Goal: Transaction & Acquisition: Book appointment/travel/reservation

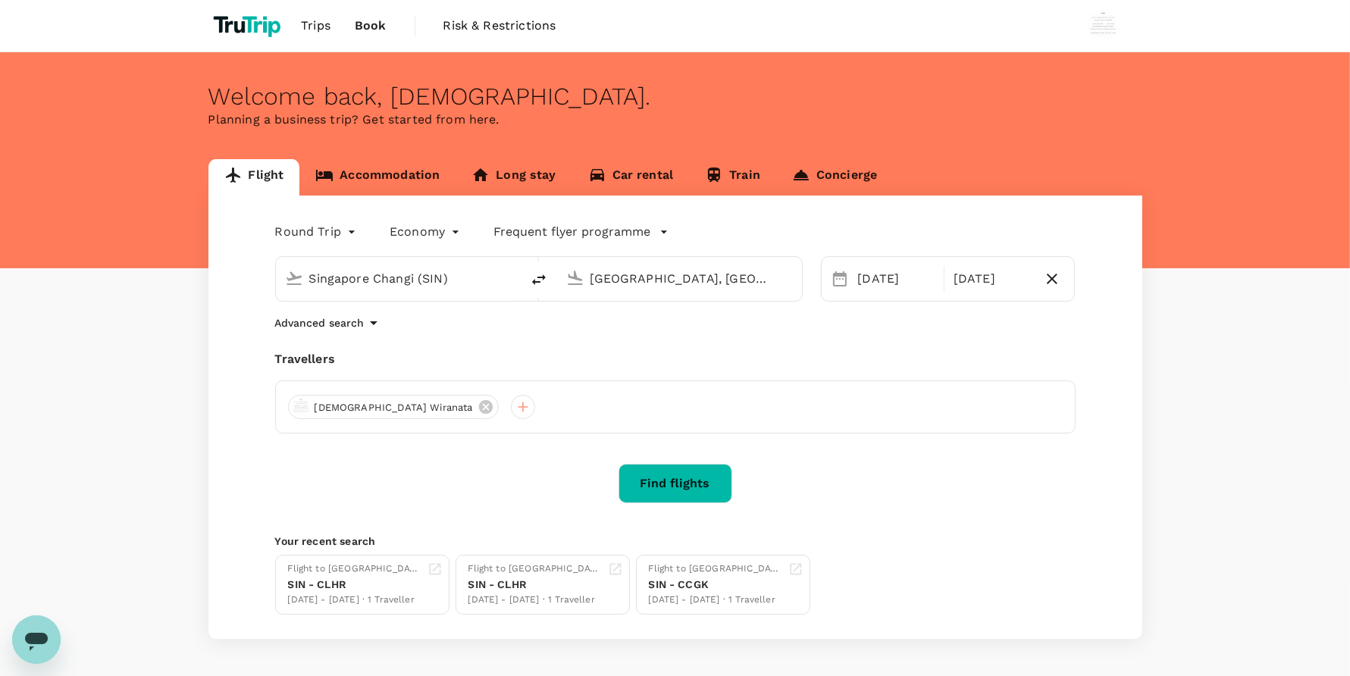
click at [1, 217] on div "Flight Accommodation Long stay Car rental Train Concierge Round Trip roundtrip …" at bounding box center [675, 399] width 1350 height 480
click at [888, 270] on div "[DATE]" at bounding box center [896, 279] width 89 height 30
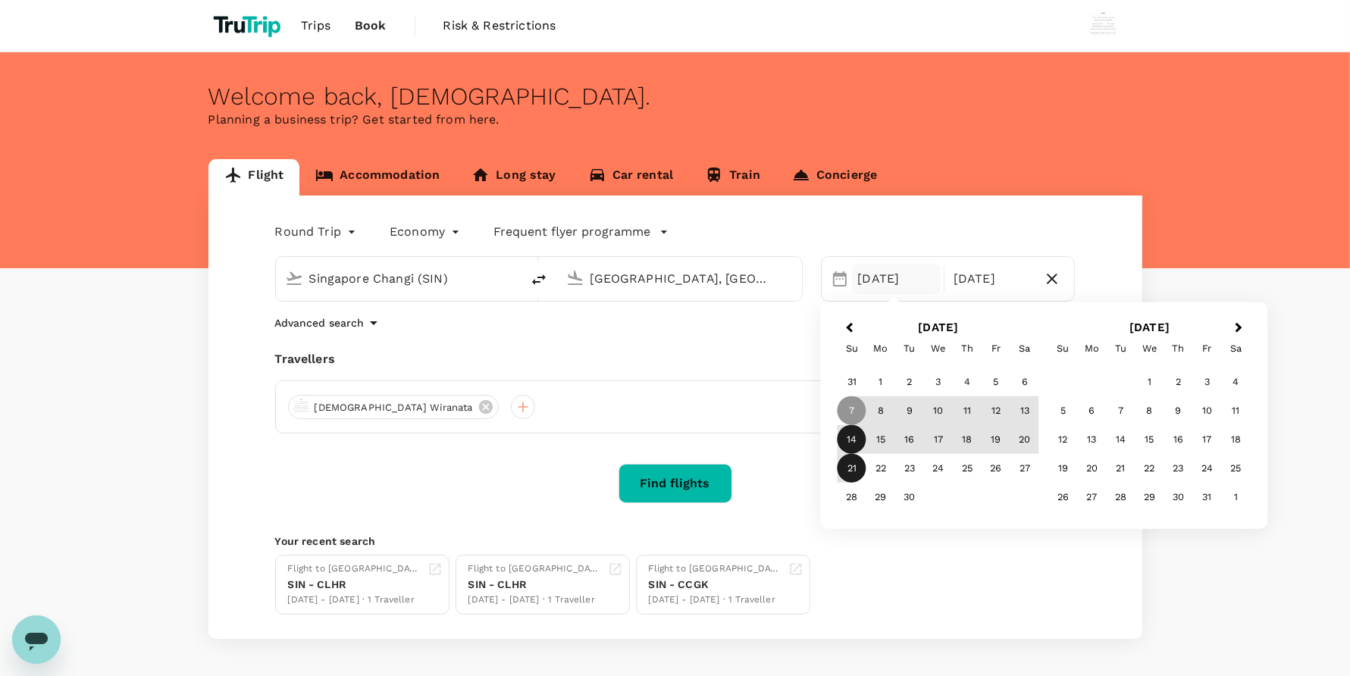
click at [853, 427] on div "14" at bounding box center [852, 439] width 29 height 29
click at [982, 445] on div "19" at bounding box center [996, 439] width 29 height 29
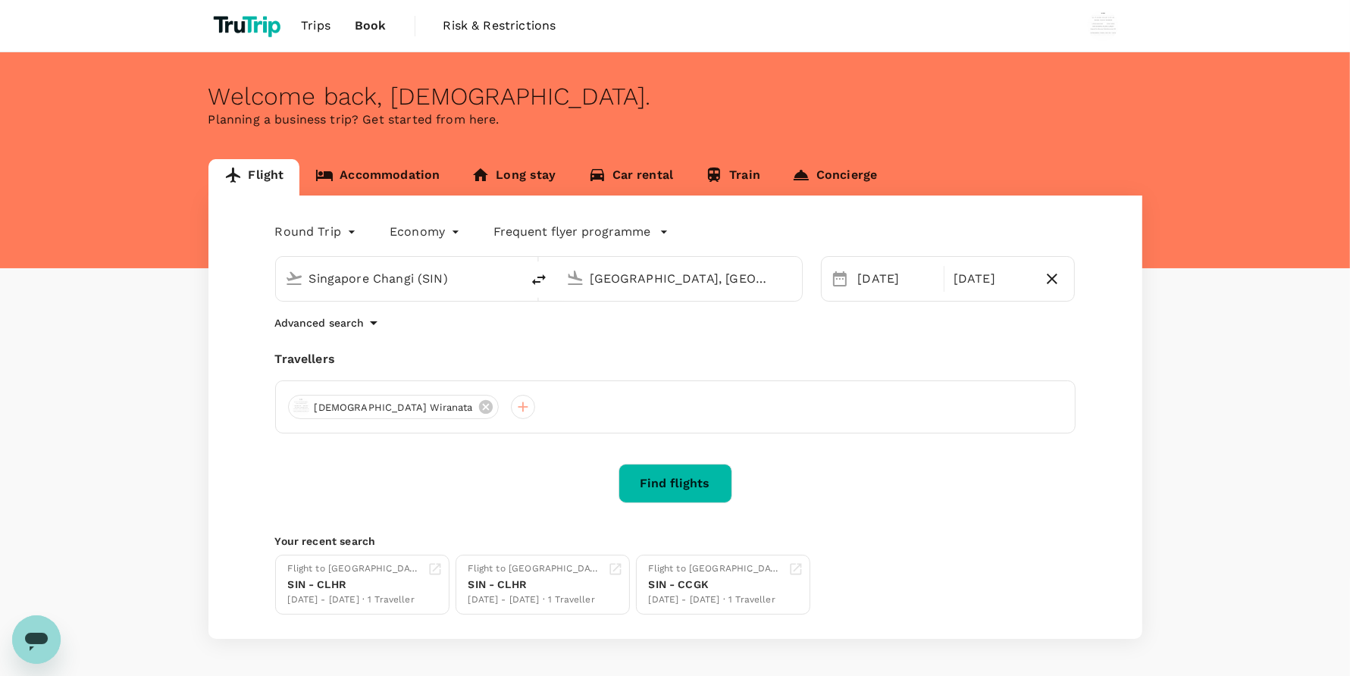
click at [660, 292] on div "[GEOGRAPHIC_DATA], [GEOGRAPHIC_DATA] (any)" at bounding box center [676, 275] width 233 height 33
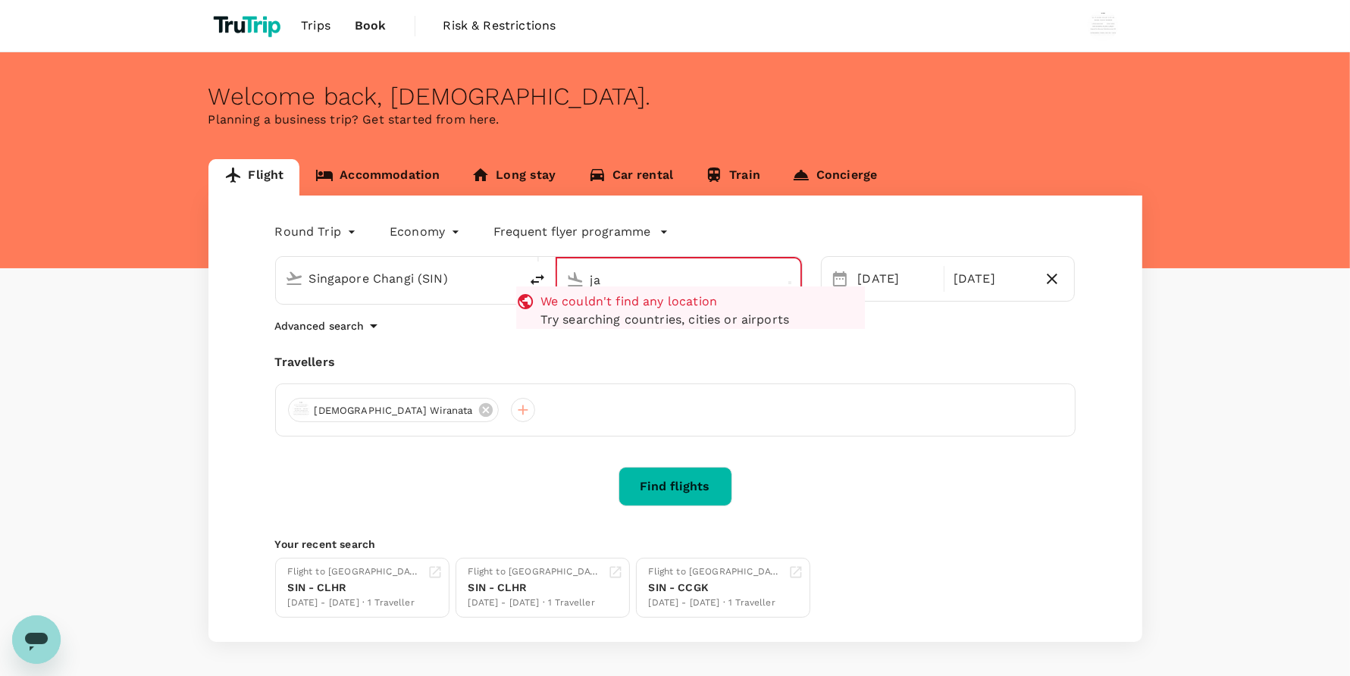
type input "j"
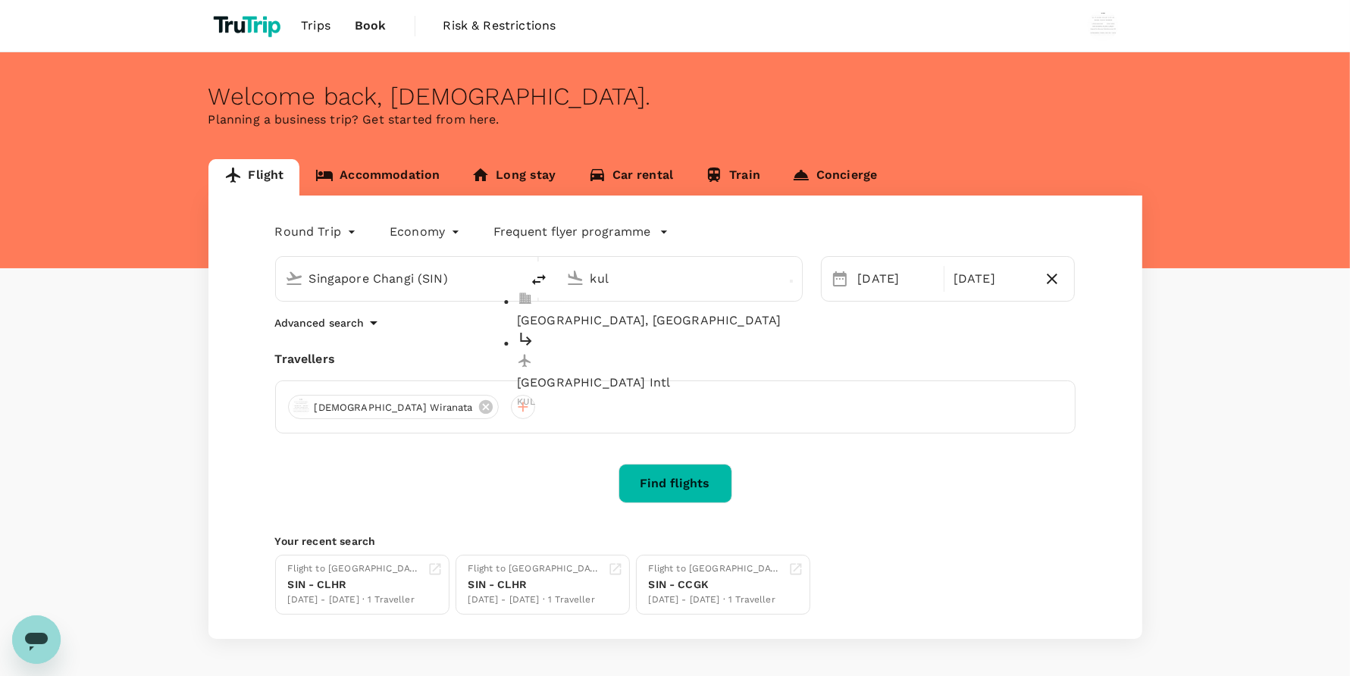
click at [671, 315] on p "[GEOGRAPHIC_DATA], [GEOGRAPHIC_DATA]" at bounding box center [691, 321] width 349 height 18
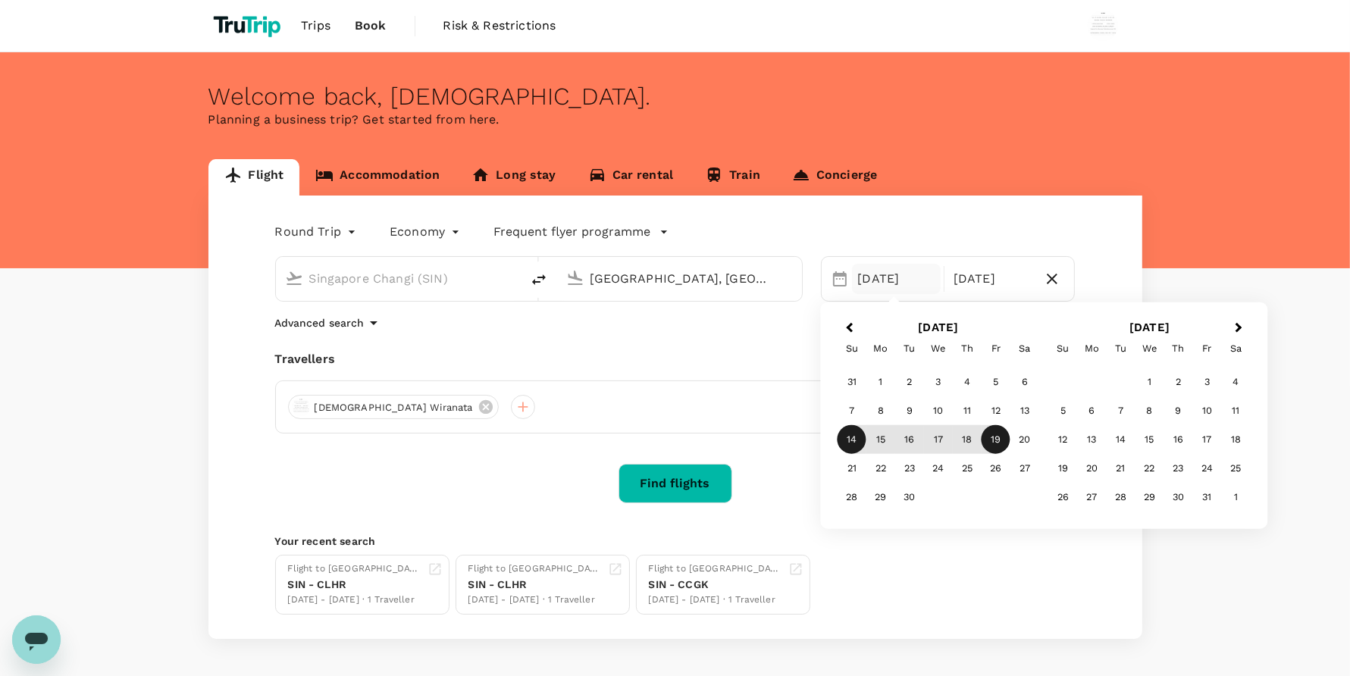
type input "[GEOGRAPHIC_DATA], [GEOGRAPHIC_DATA] (any)"
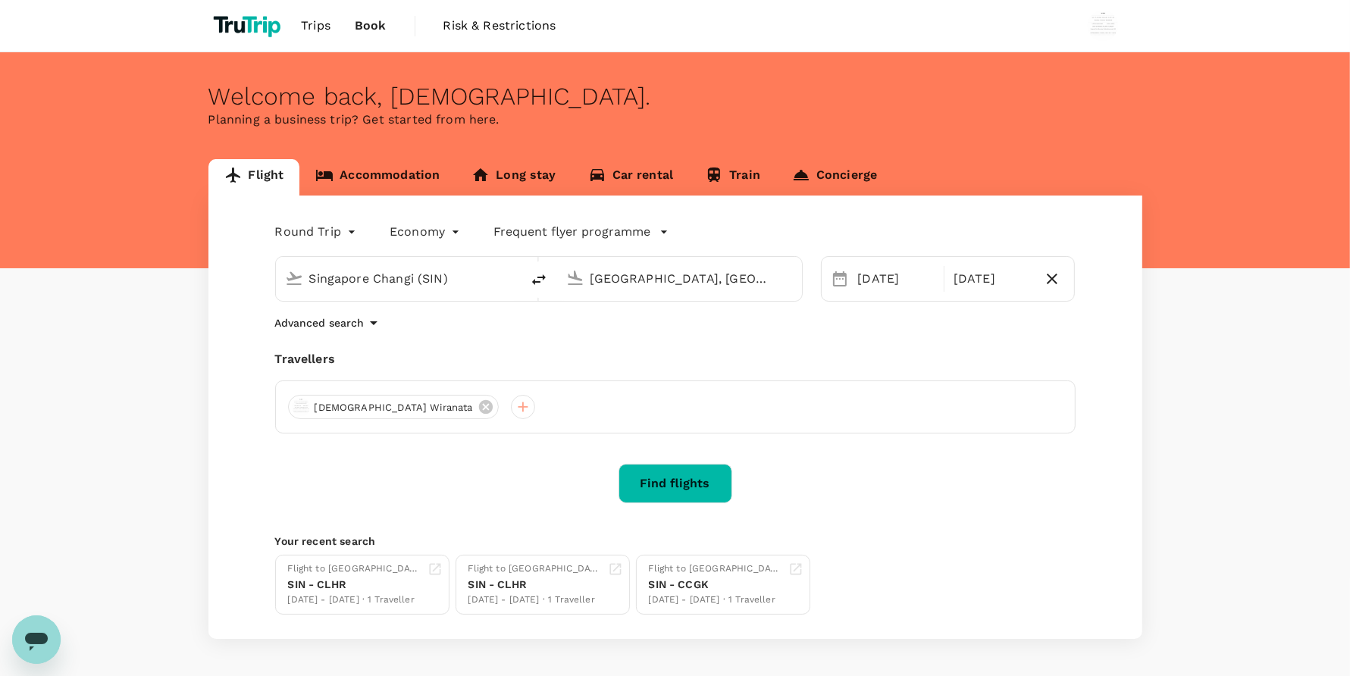
drag, startPoint x: 815, startPoint y: 489, endPoint x: 747, endPoint y: 503, distance: 69.6
click at [813, 487] on div "Find flights" at bounding box center [675, 483] width 800 height 39
click at [702, 504] on div "Round Trip roundtrip Economy economy Frequent flyer programme Singapore Changi …" at bounding box center [675, 417] width 934 height 443
click at [687, 489] on button "Find flights" at bounding box center [676, 483] width 114 height 39
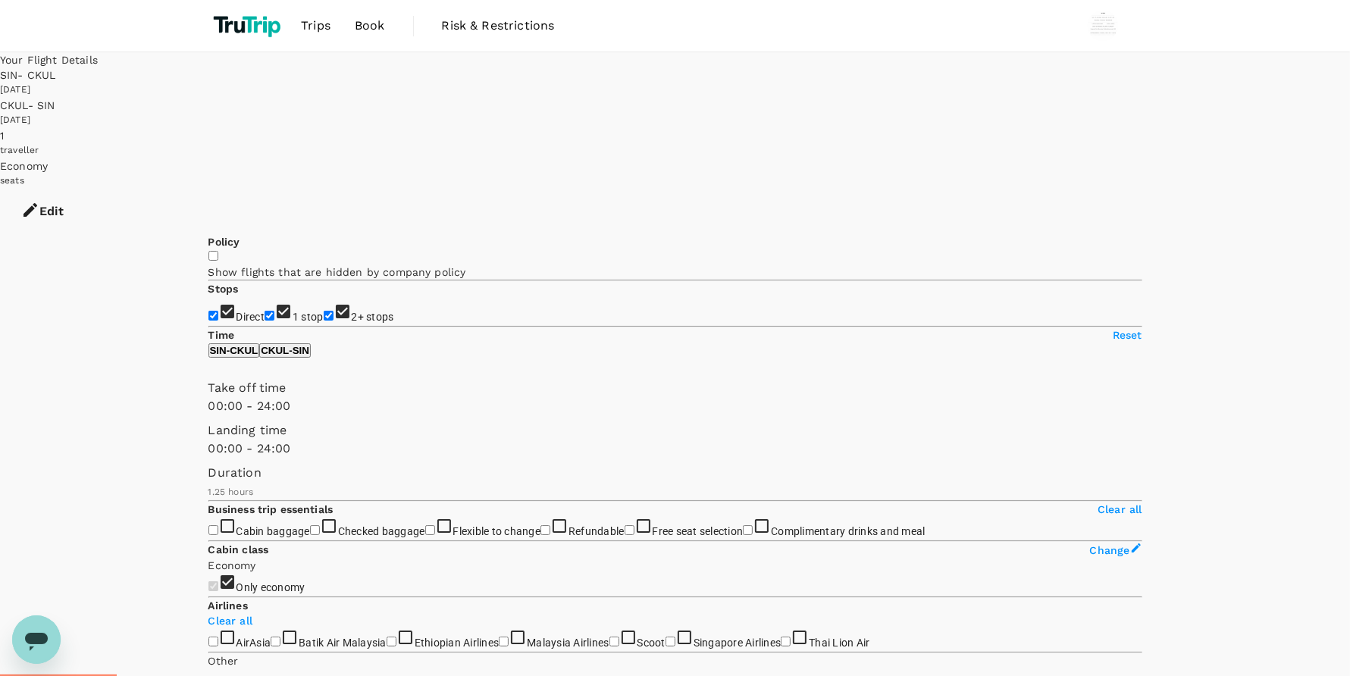
type input "85"
click at [380, 20] on span "Book" at bounding box center [370, 26] width 30 height 18
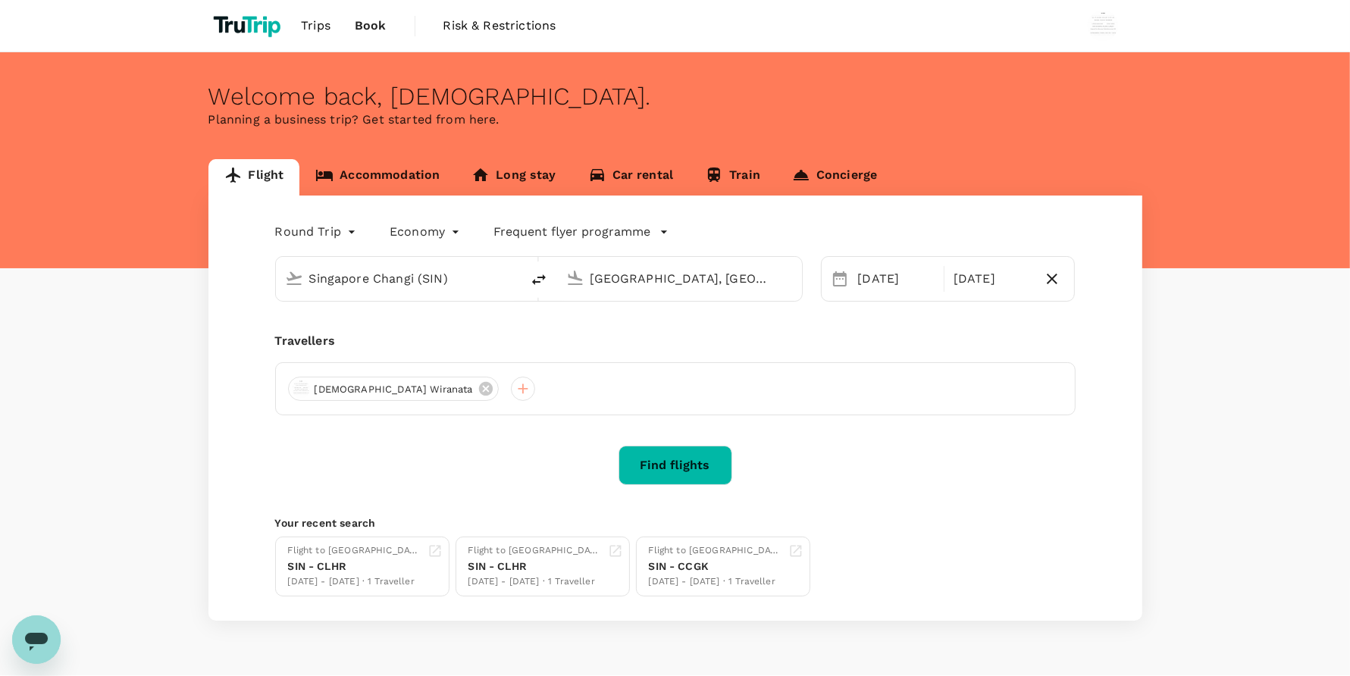
type input "Singapore Changi (SIN)"
type input "[GEOGRAPHIC_DATA], [GEOGRAPHIC_DATA] (any)"
type input "Singapore Changi (SIN)"
type input "[GEOGRAPHIC_DATA], [GEOGRAPHIC_DATA] (any)"
type input "Singapore Changi (SIN)"
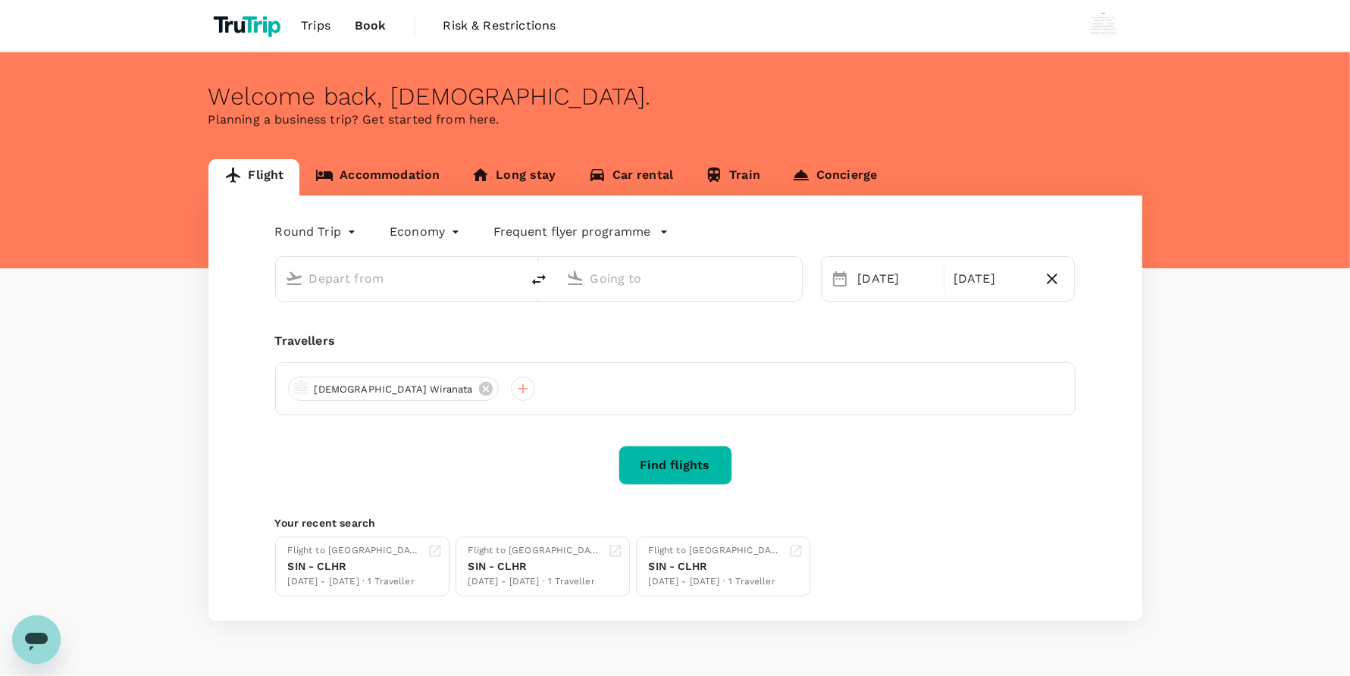
type input "[GEOGRAPHIC_DATA], [GEOGRAPHIC_DATA] (any)"
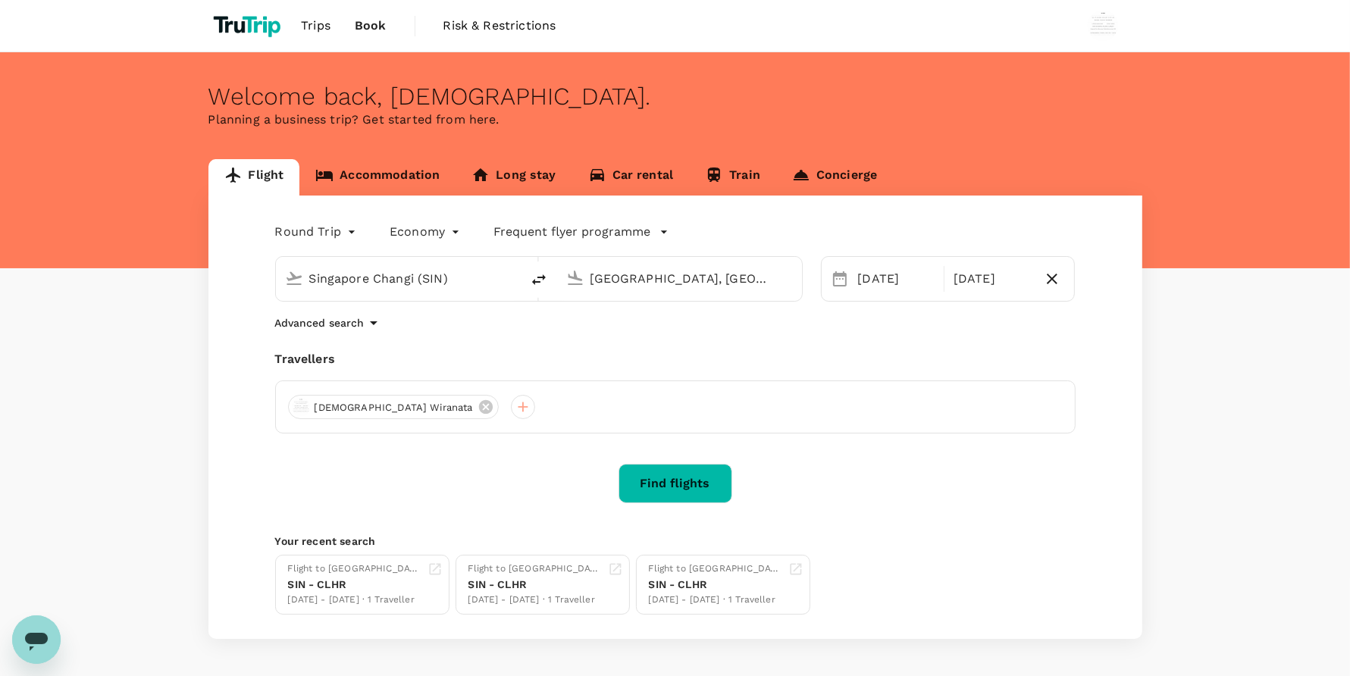
click at [508, 267] on div "Singapore Changi (SIN)" at bounding box center [410, 279] width 202 height 24
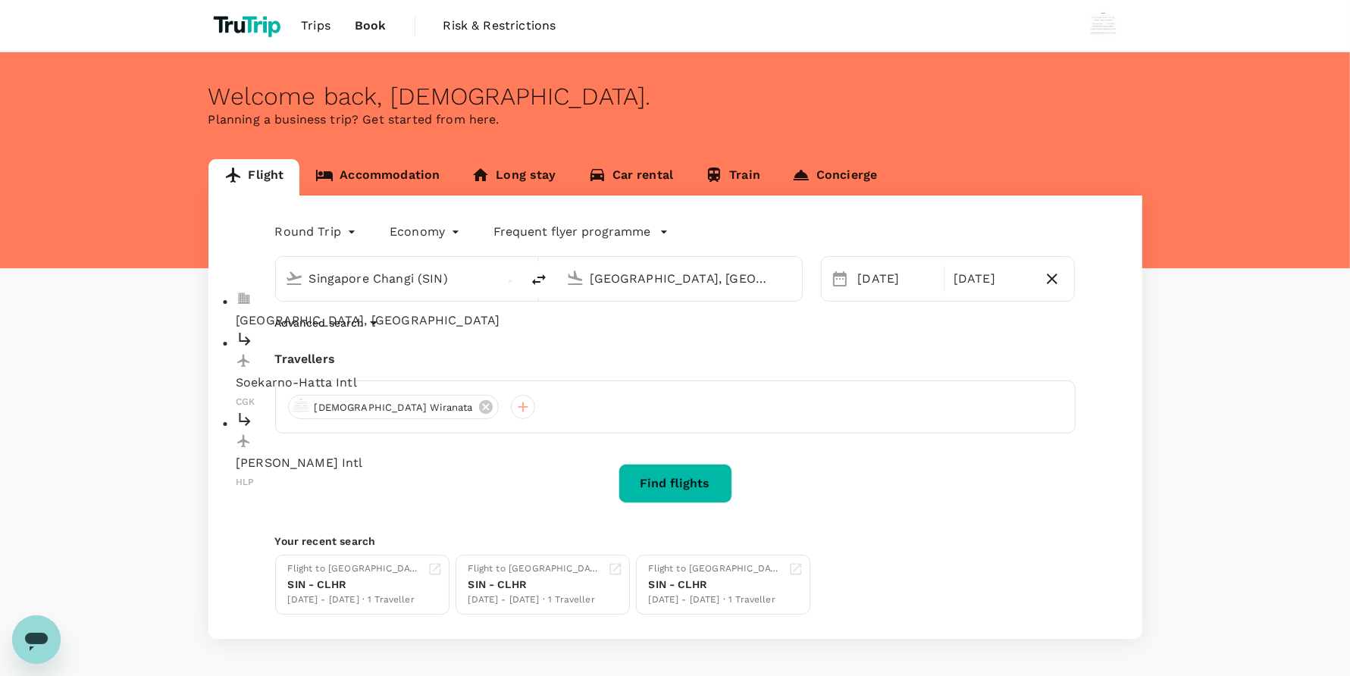
click at [666, 278] on input "[GEOGRAPHIC_DATA], [GEOGRAPHIC_DATA] (any)" at bounding box center [680, 278] width 180 height 23
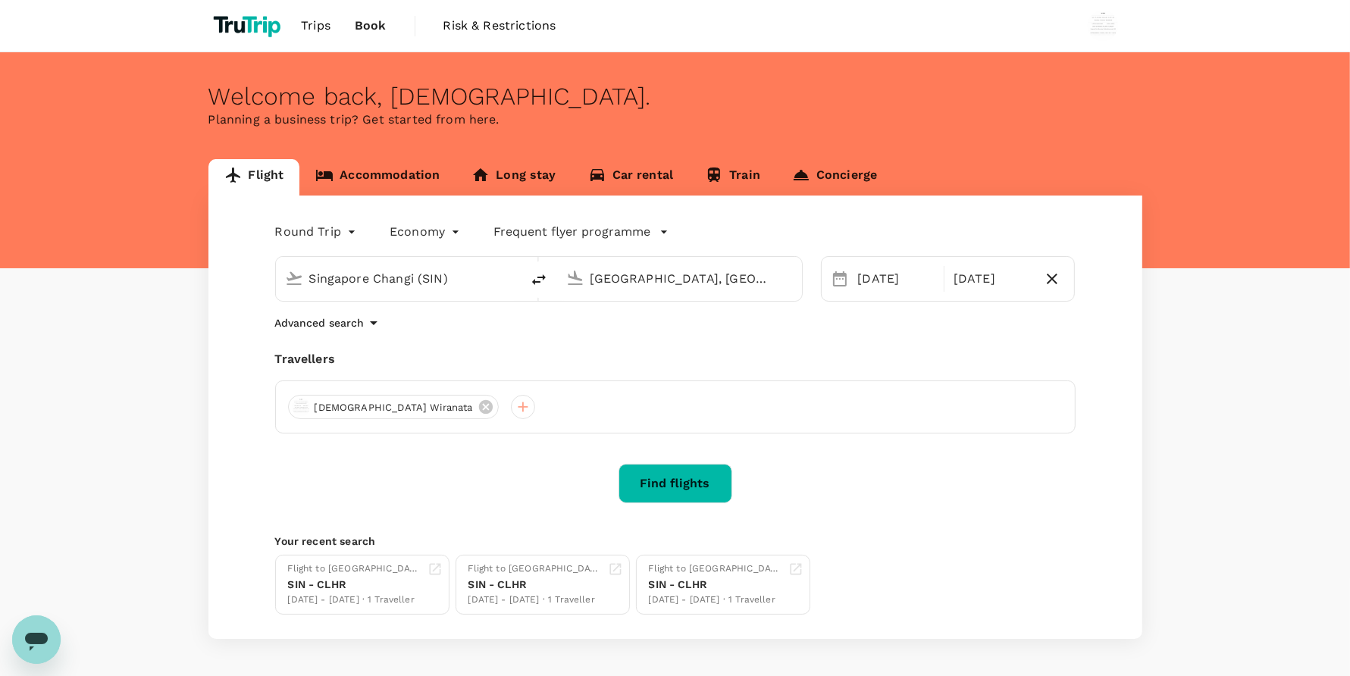
click at [452, 278] on input "Singapore Changi (SIN)" at bounding box center [399, 278] width 180 height 23
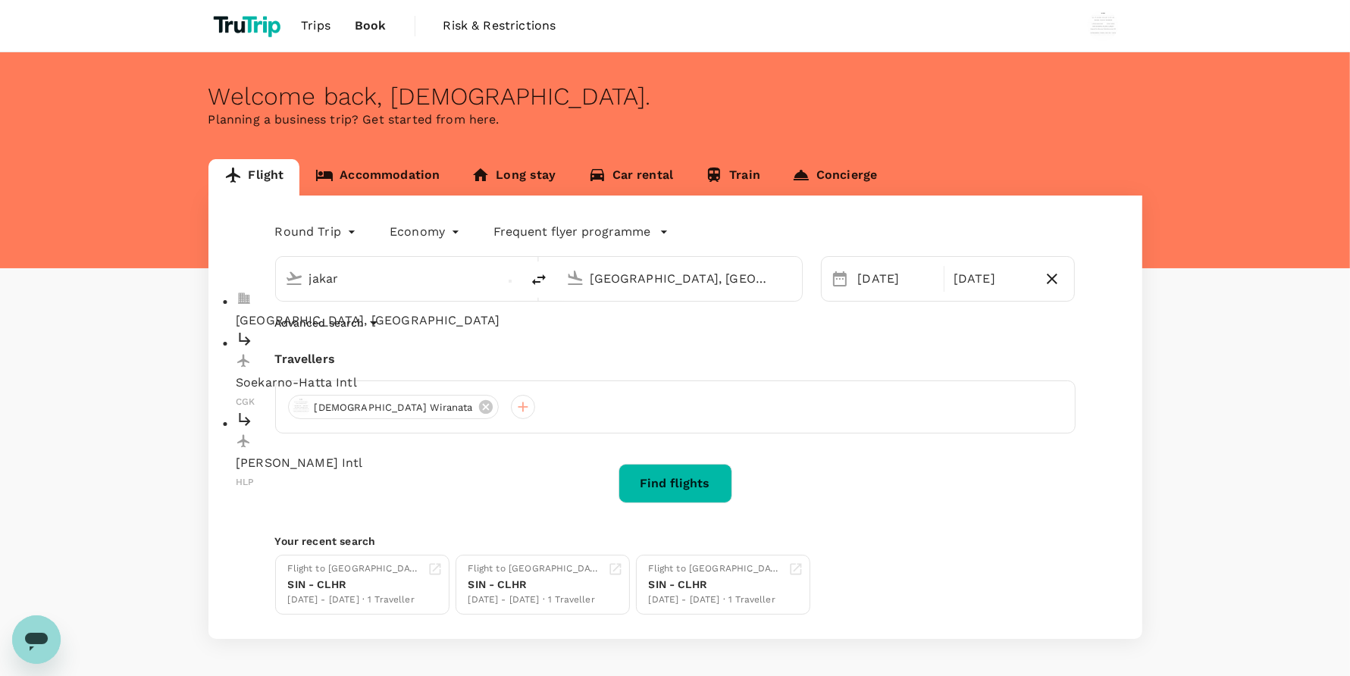
click at [430, 312] on p "[GEOGRAPHIC_DATA], [GEOGRAPHIC_DATA]" at bounding box center [410, 321] width 349 height 18
type input "[GEOGRAPHIC_DATA], [GEOGRAPHIC_DATA] (any)"
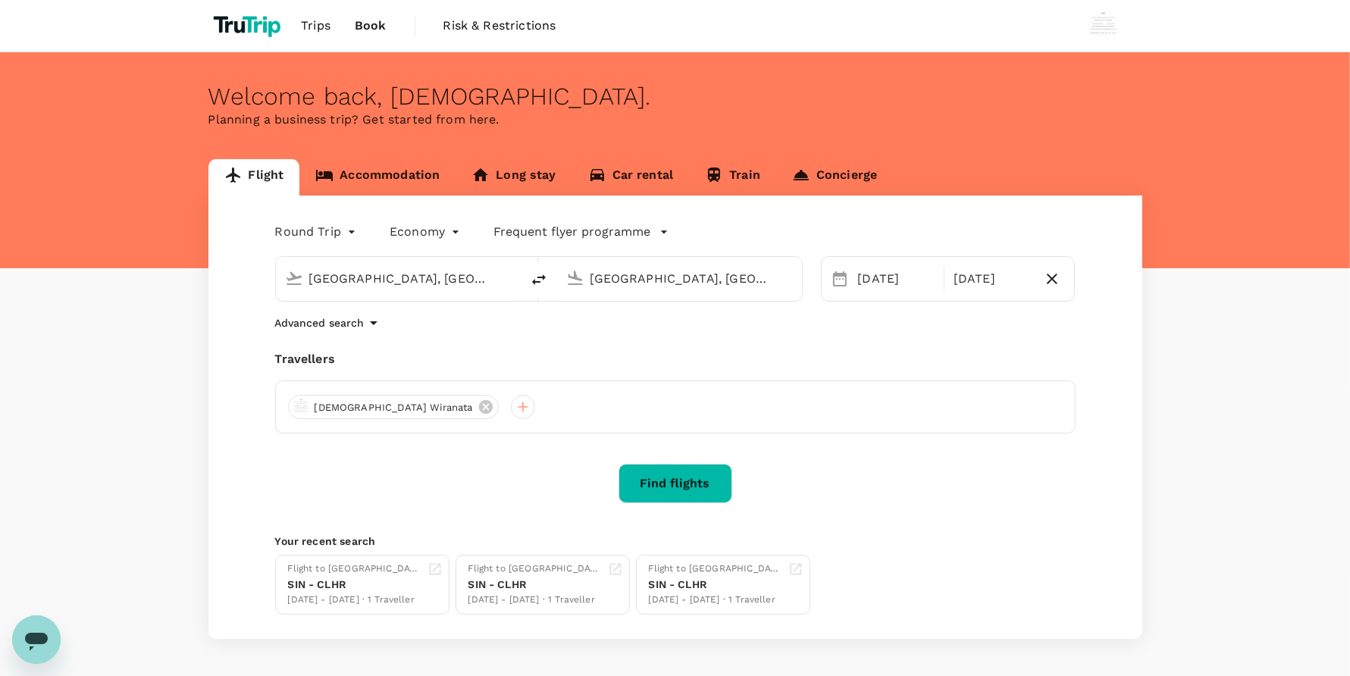
click at [705, 280] on input "[GEOGRAPHIC_DATA], [GEOGRAPHIC_DATA] (any)" at bounding box center [680, 278] width 180 height 23
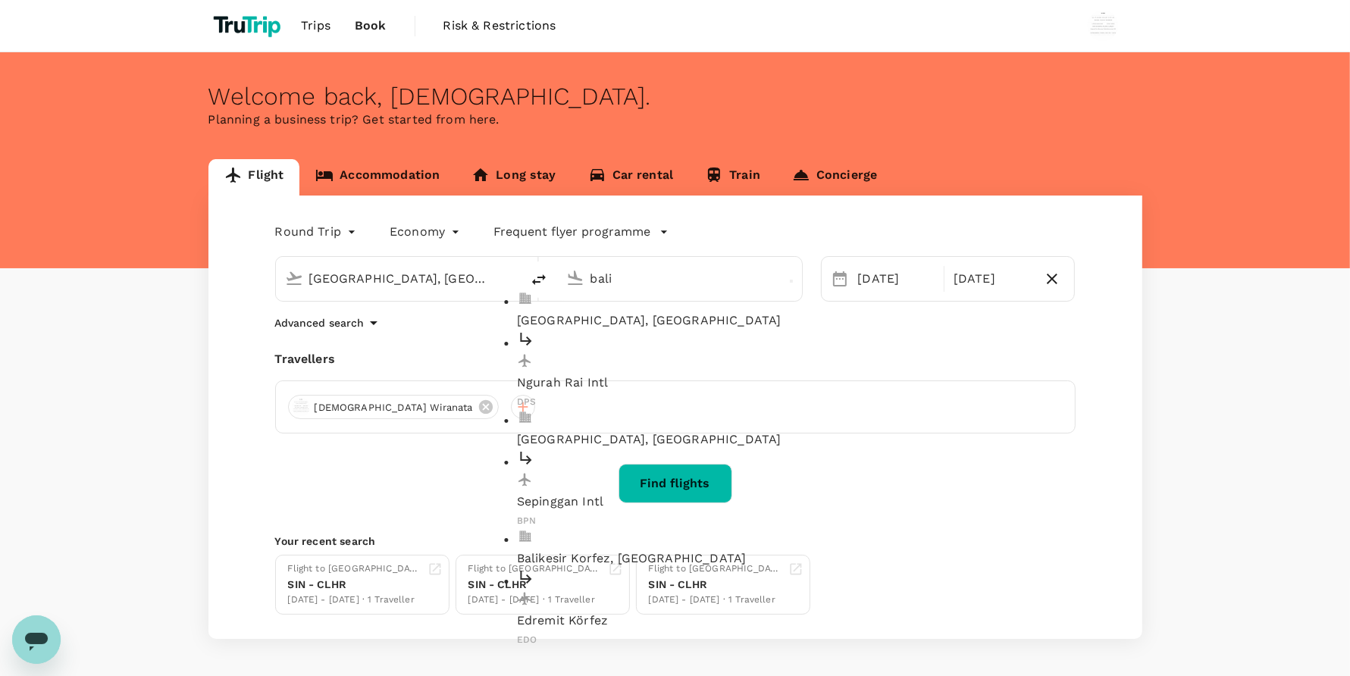
click at [684, 312] on p "[GEOGRAPHIC_DATA], [GEOGRAPHIC_DATA]" at bounding box center [691, 321] width 349 height 18
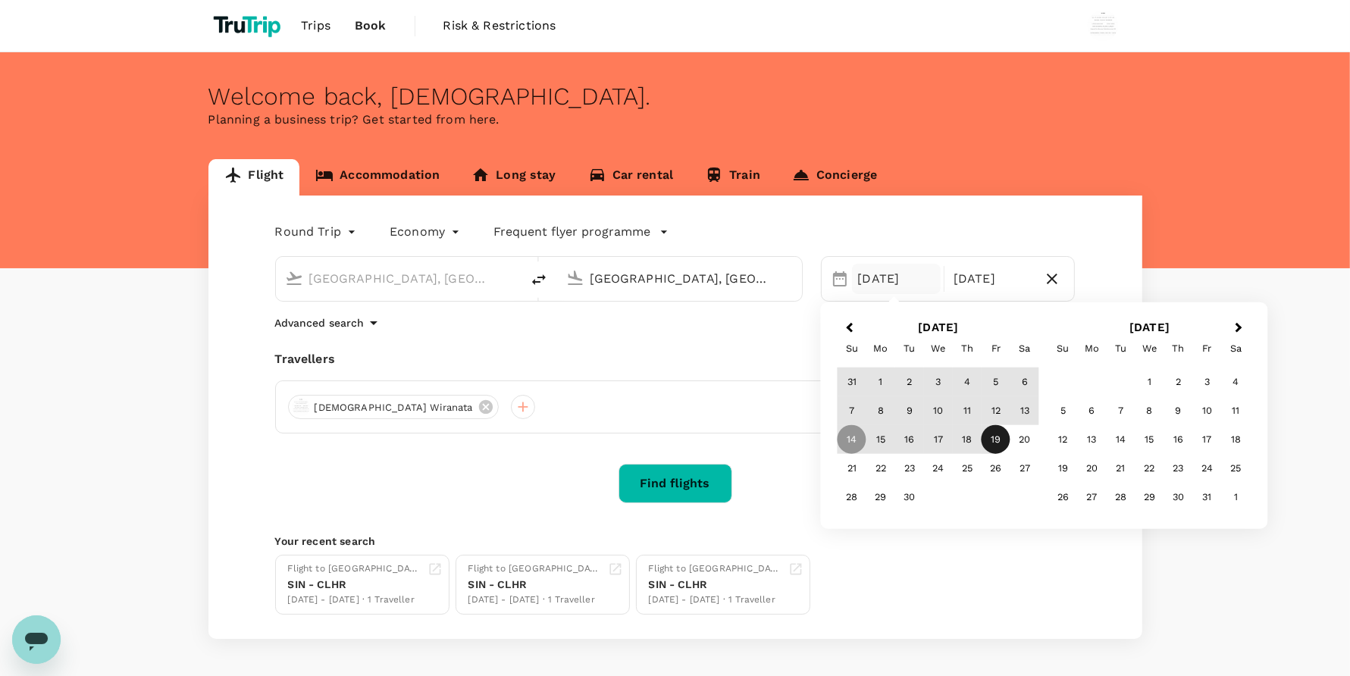
type input "[GEOGRAPHIC_DATA], [GEOGRAPHIC_DATA] (any)"
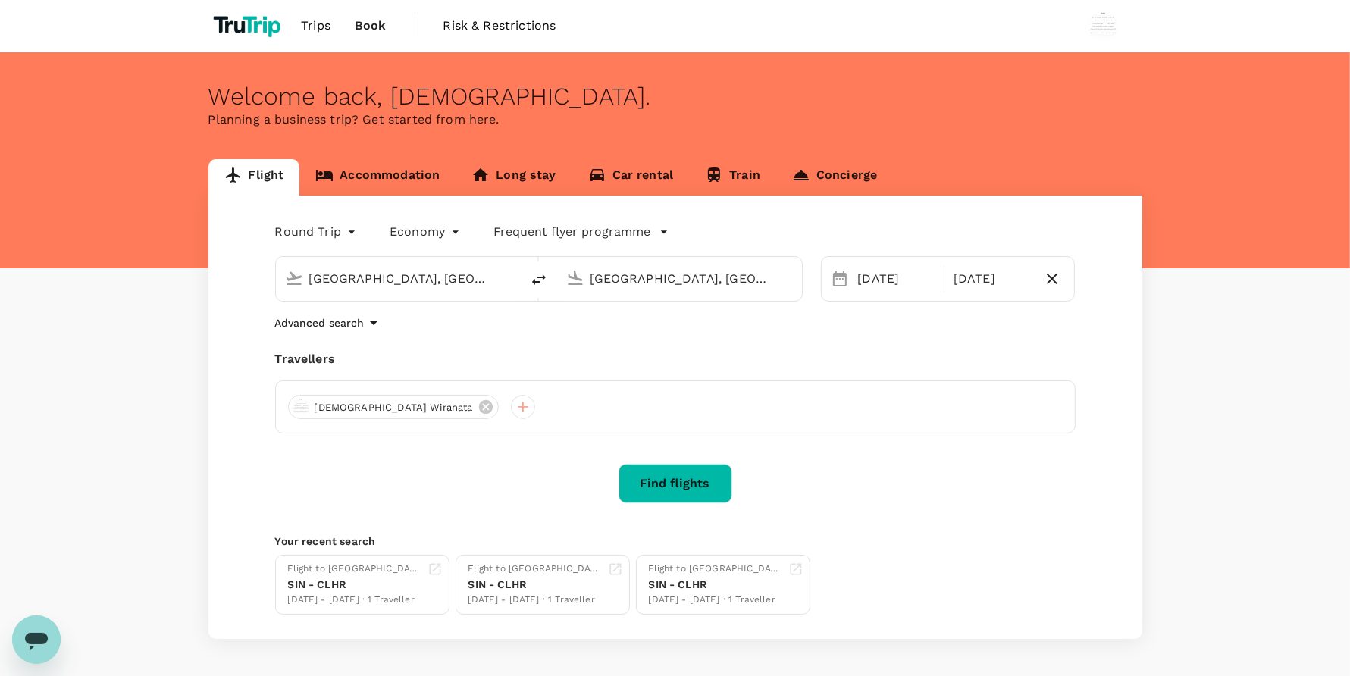
click at [1079, 547] on div "Round Trip roundtrip Economy economy Frequent flyer programme [GEOGRAPHIC_DATA]…" at bounding box center [675, 417] width 934 height 443
click at [645, 487] on button "Find flights" at bounding box center [676, 483] width 114 height 39
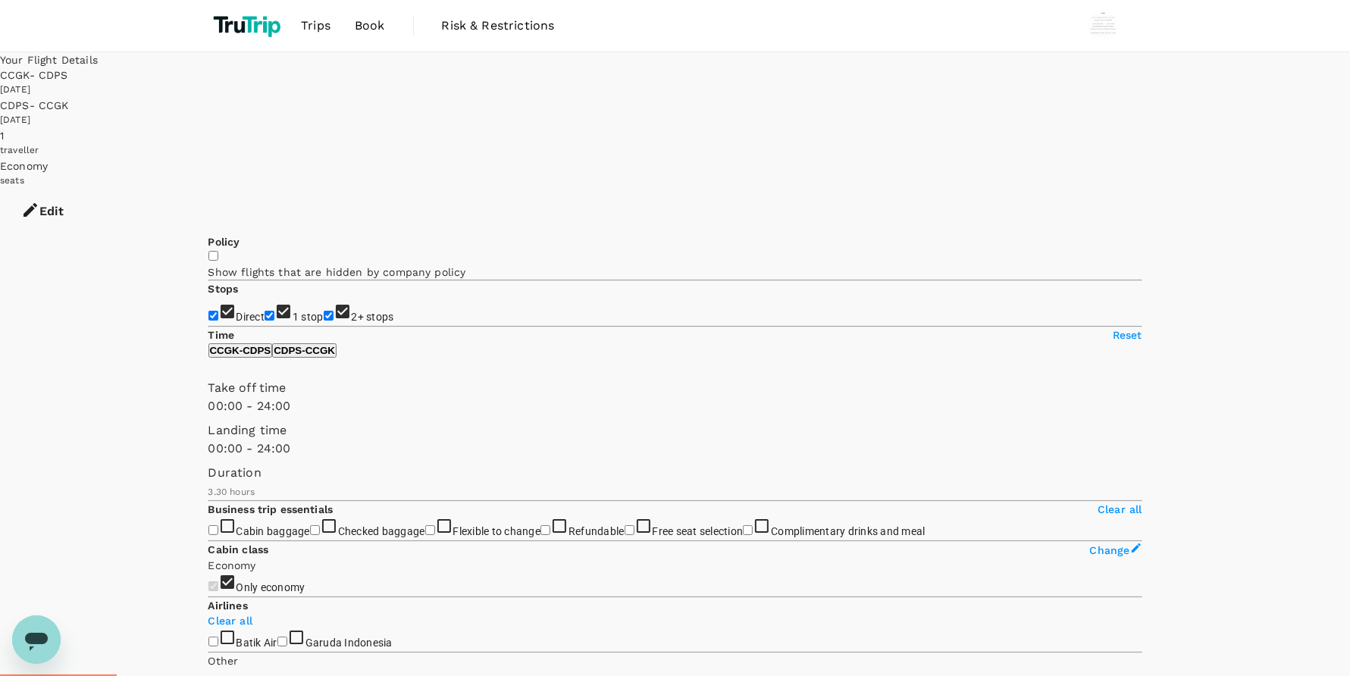
type input "1195"
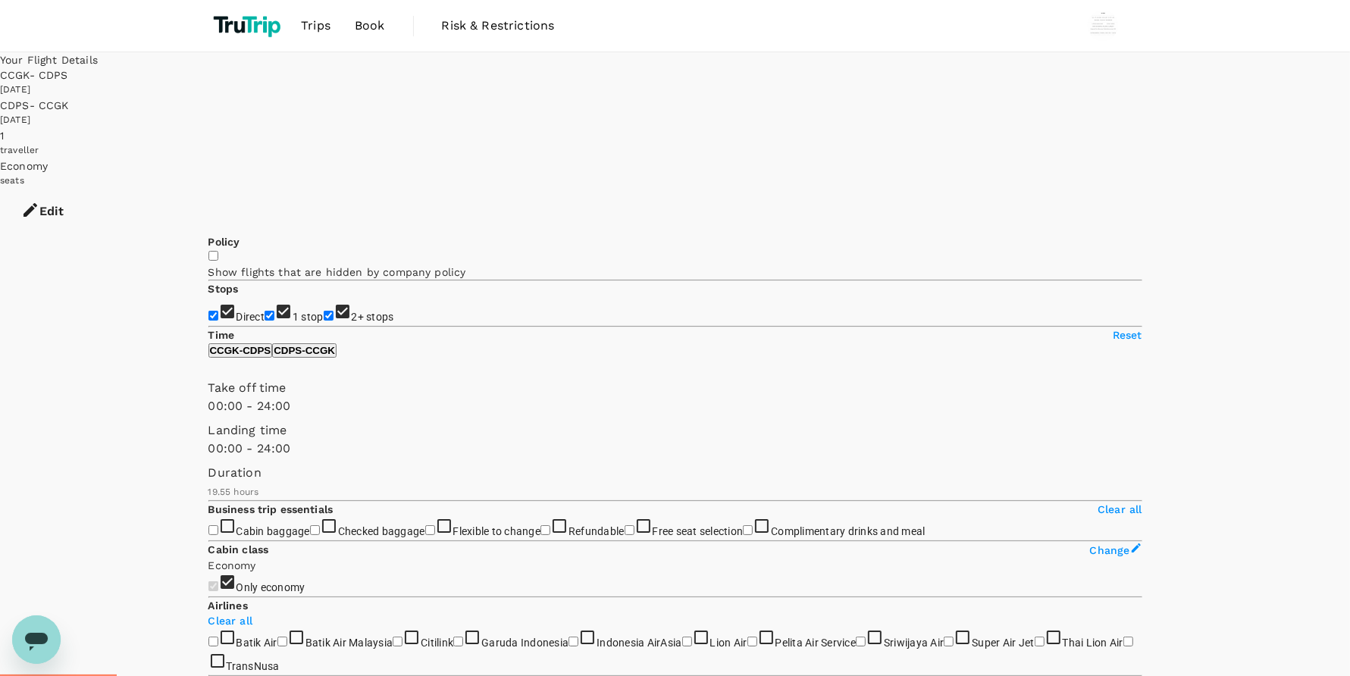
click at [376, 17] on span "Book" at bounding box center [370, 26] width 30 height 18
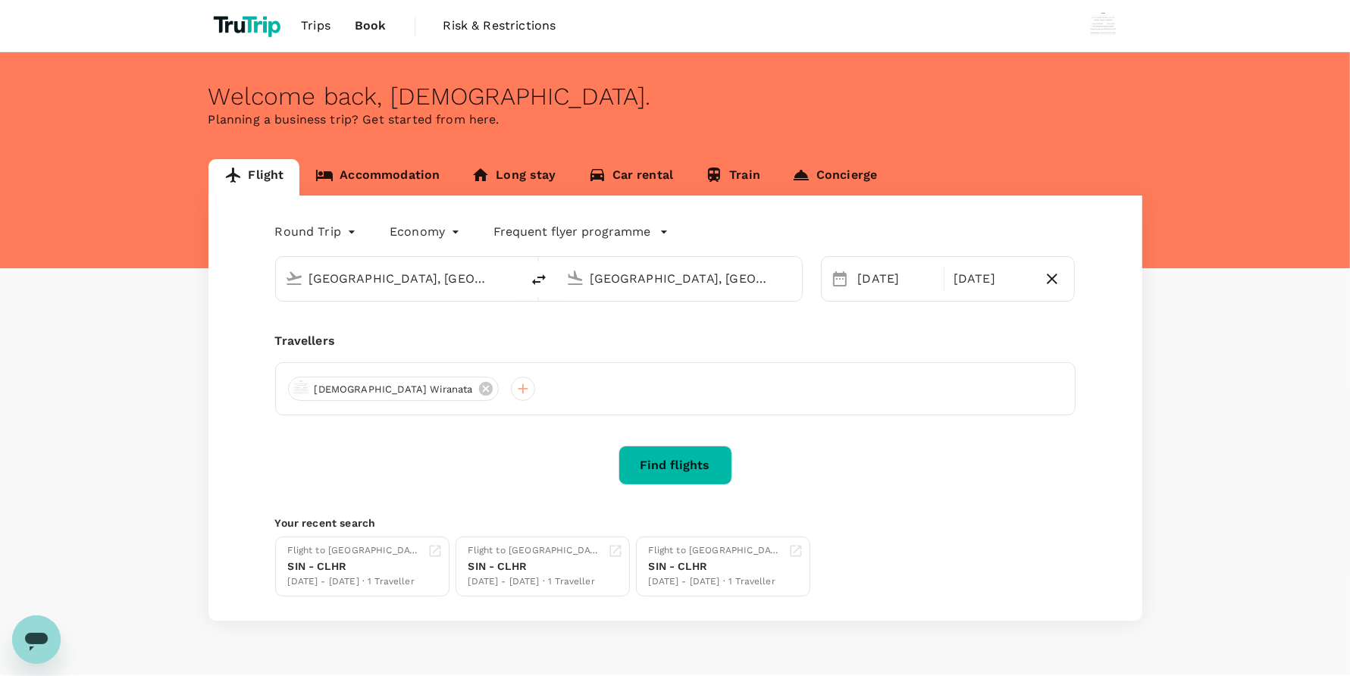
type input "[GEOGRAPHIC_DATA], [GEOGRAPHIC_DATA] (any)"
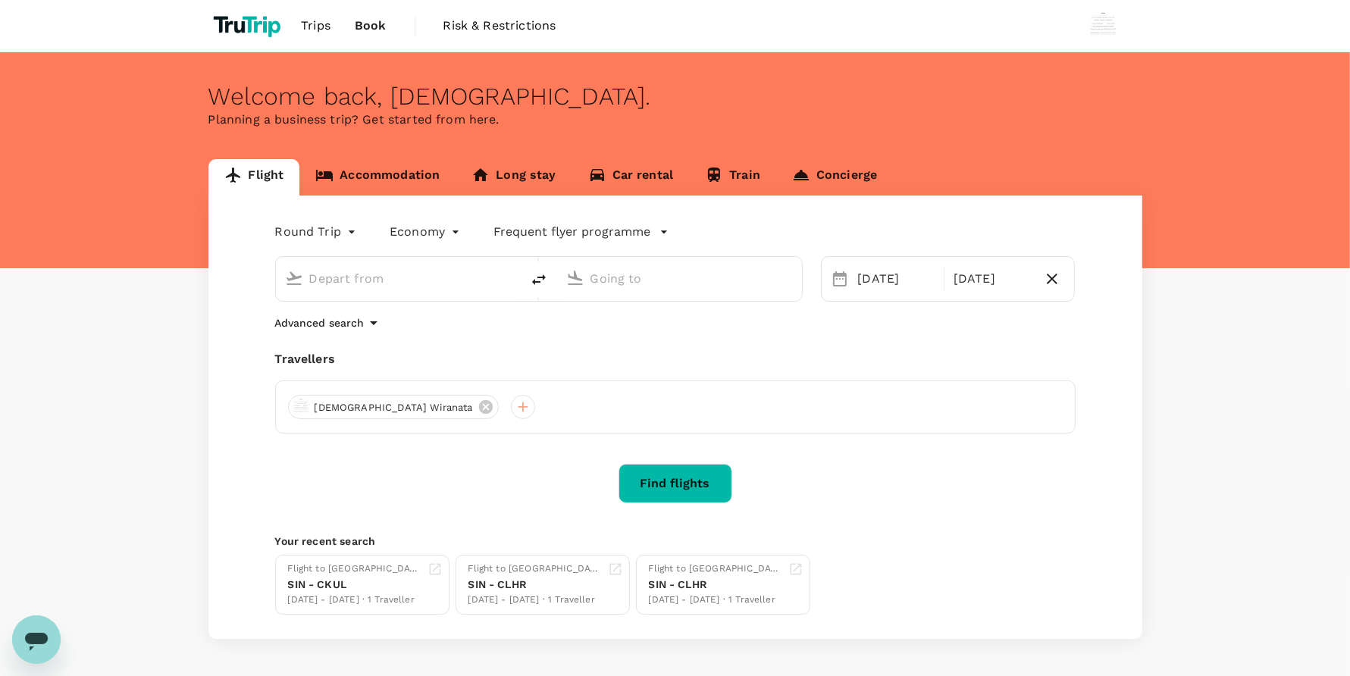
type input "[GEOGRAPHIC_DATA], [GEOGRAPHIC_DATA] (any)"
click at [850, 275] on div "[DATE]" at bounding box center [896, 279] width 95 height 30
click at [872, 286] on div "[DATE]" at bounding box center [896, 279] width 89 height 30
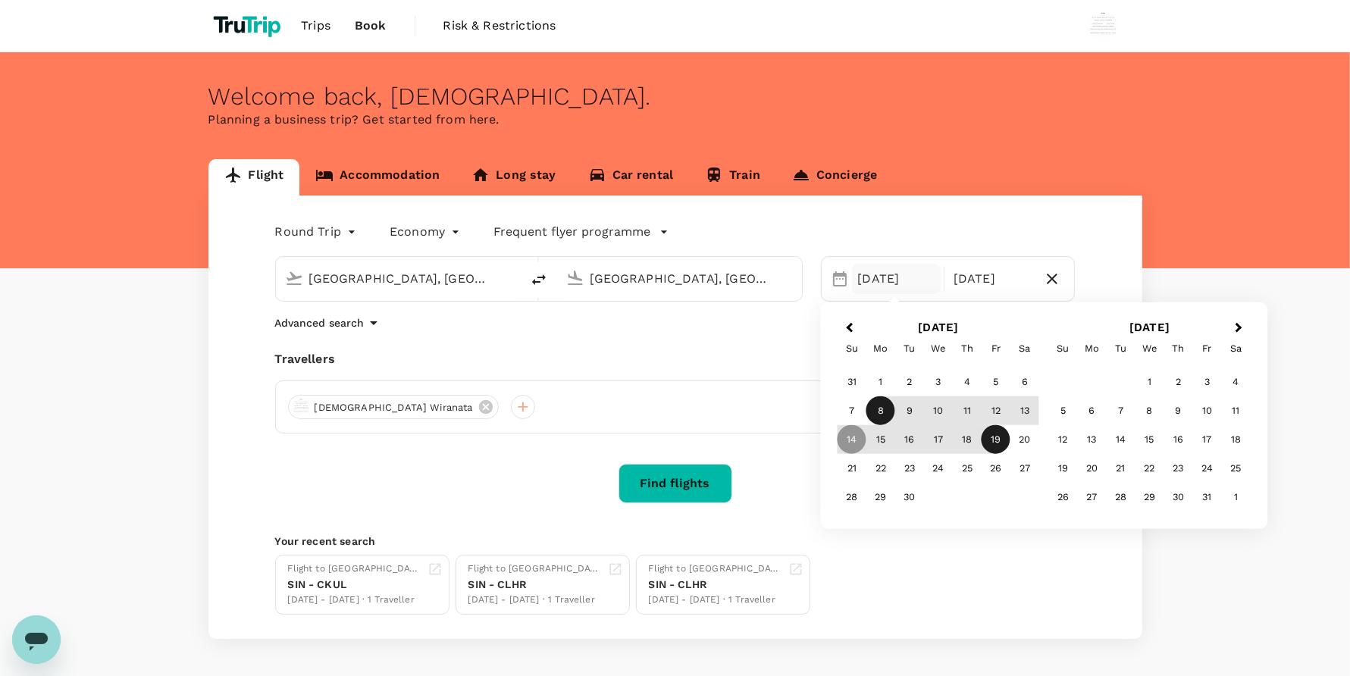
click at [885, 409] on div "8" at bounding box center [880, 410] width 29 height 29
click at [881, 440] on div "15" at bounding box center [880, 439] width 29 height 29
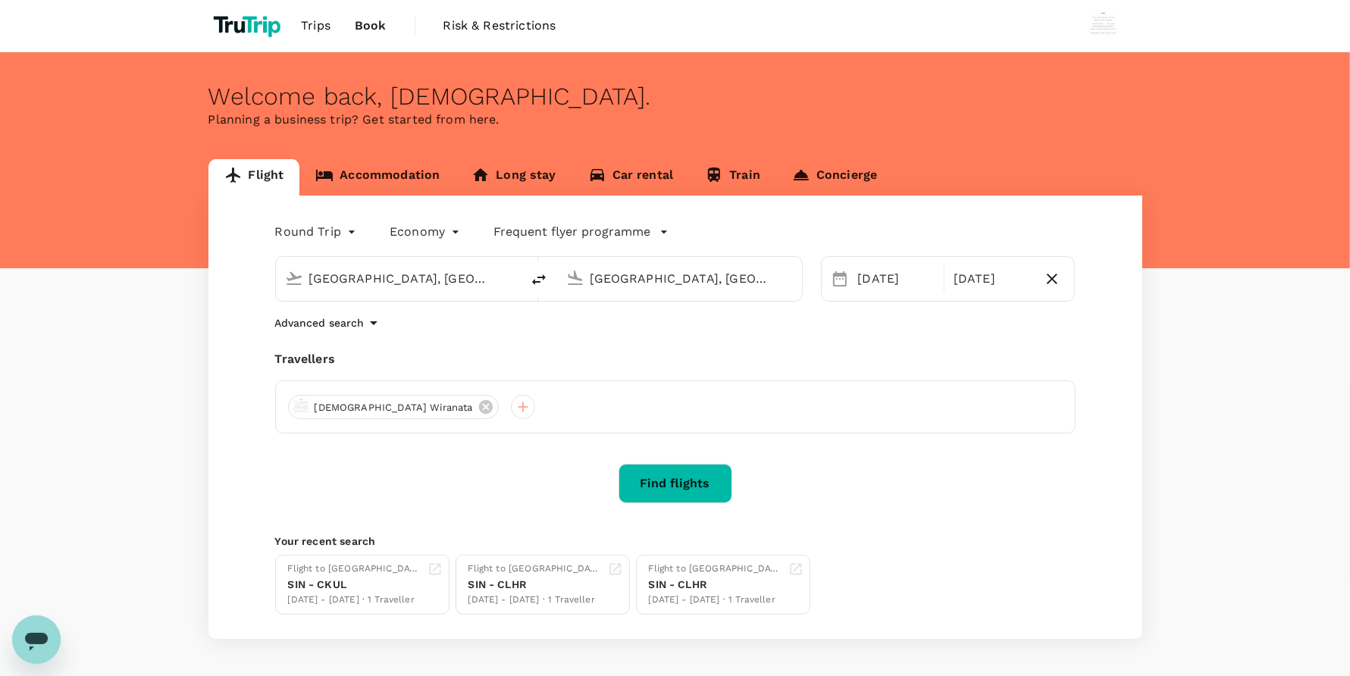
click at [671, 479] on button "Find flights" at bounding box center [676, 483] width 114 height 39
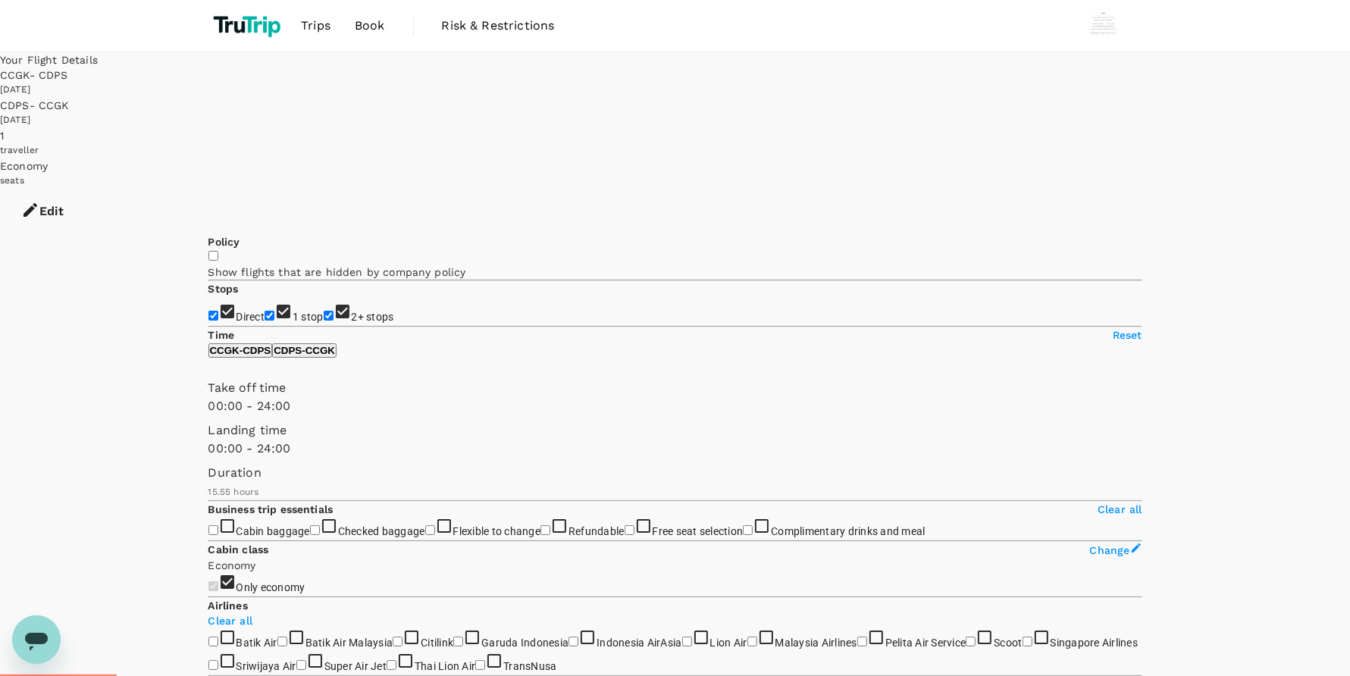
click at [359, 32] on span "Book" at bounding box center [370, 26] width 30 height 18
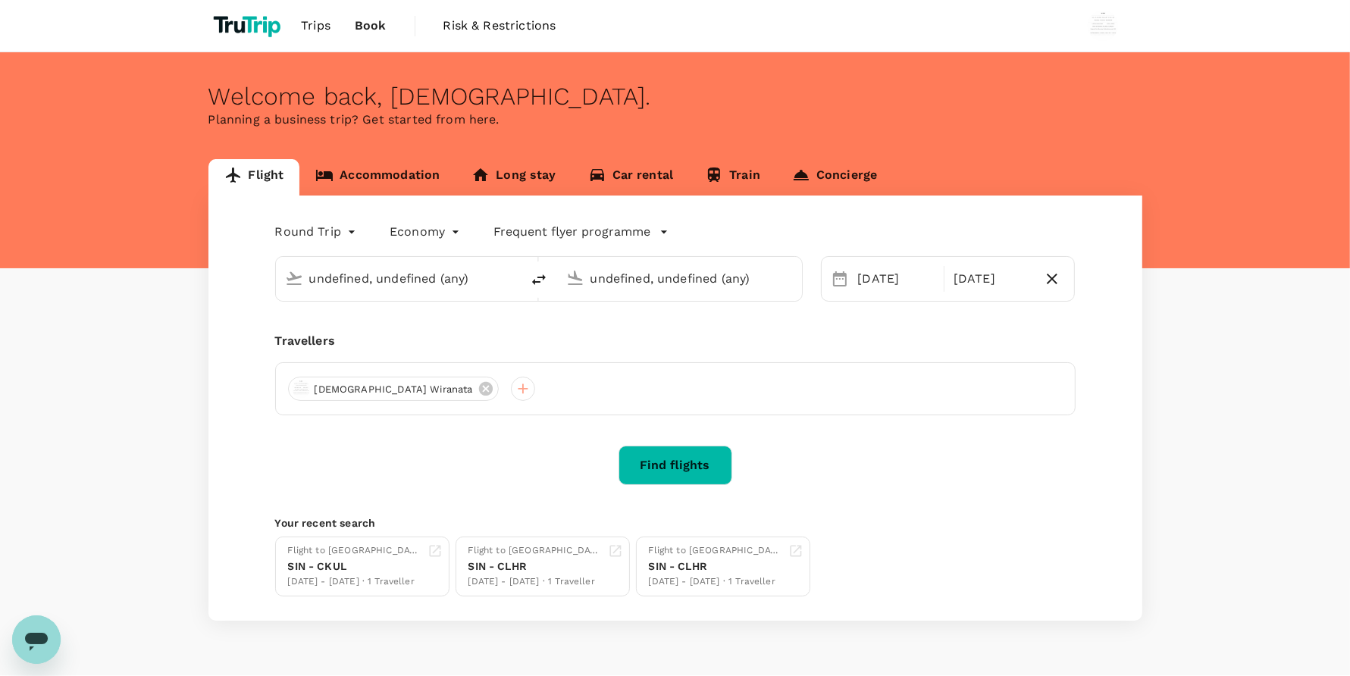
type input "[GEOGRAPHIC_DATA], [GEOGRAPHIC_DATA] (any)"
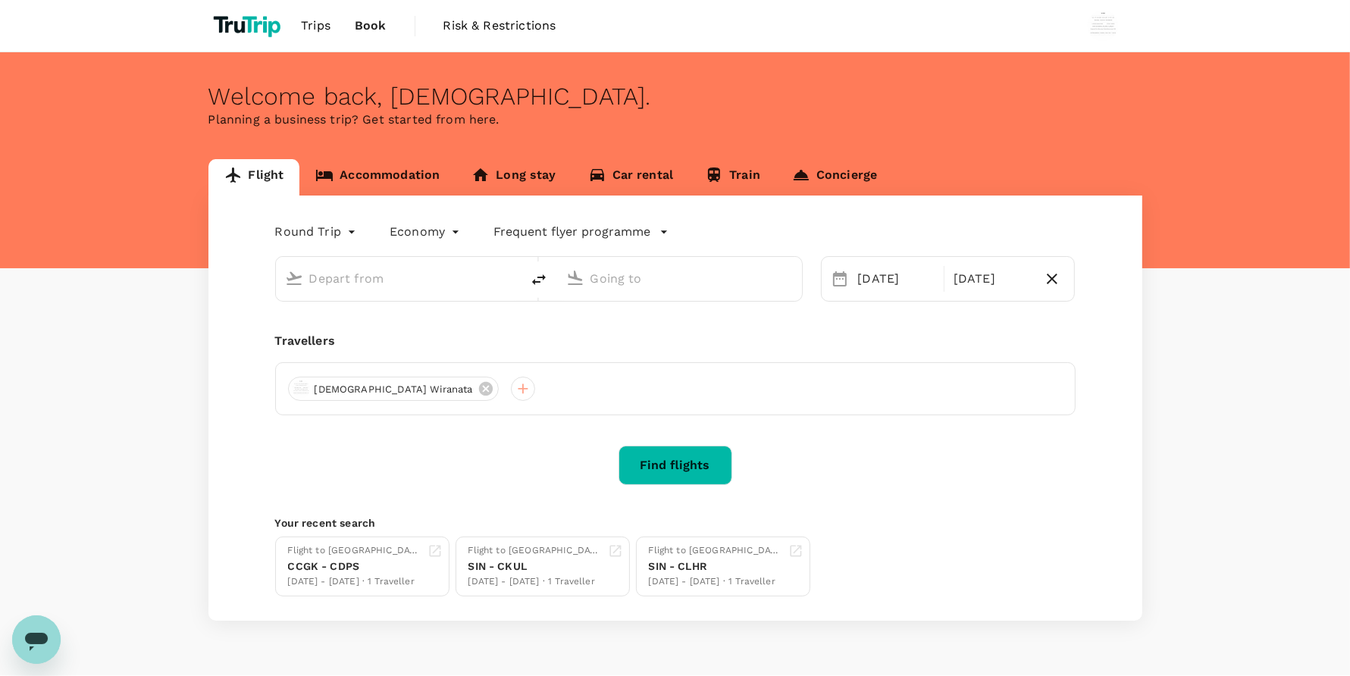
type input "[GEOGRAPHIC_DATA], [GEOGRAPHIC_DATA] (any)"
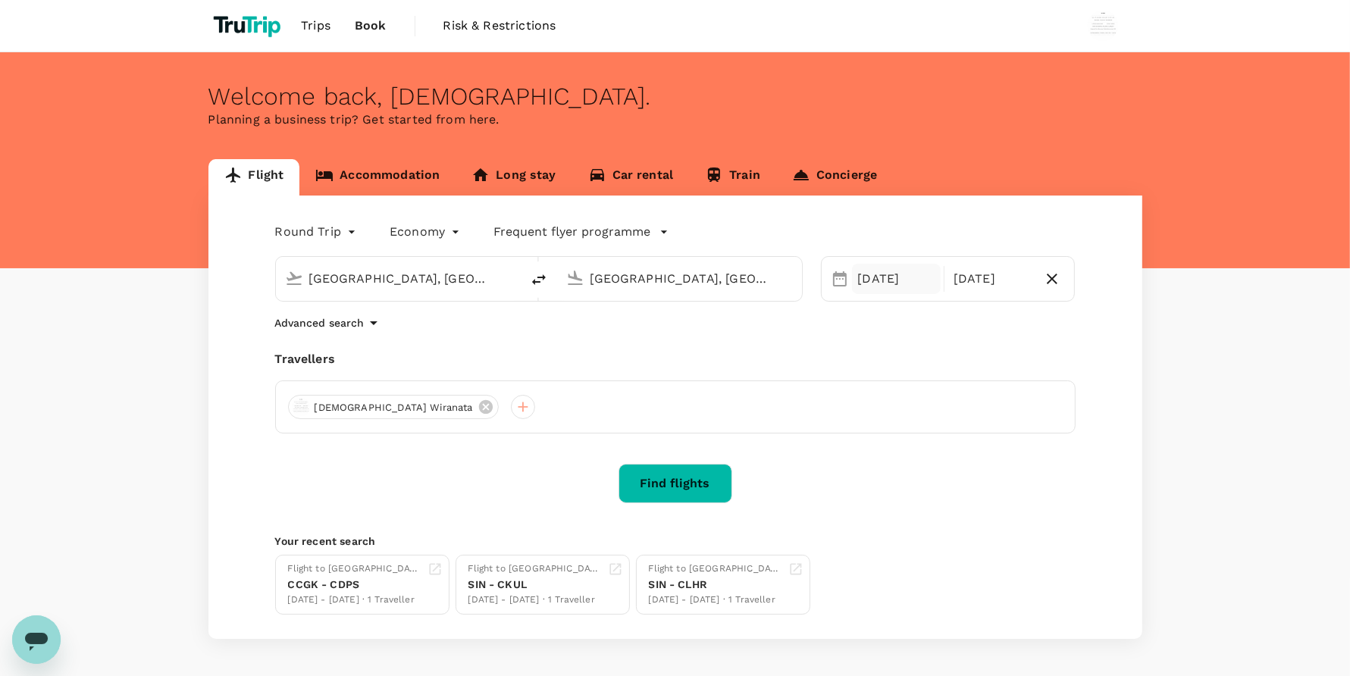
click at [869, 281] on div "[DATE]" at bounding box center [896, 279] width 89 height 30
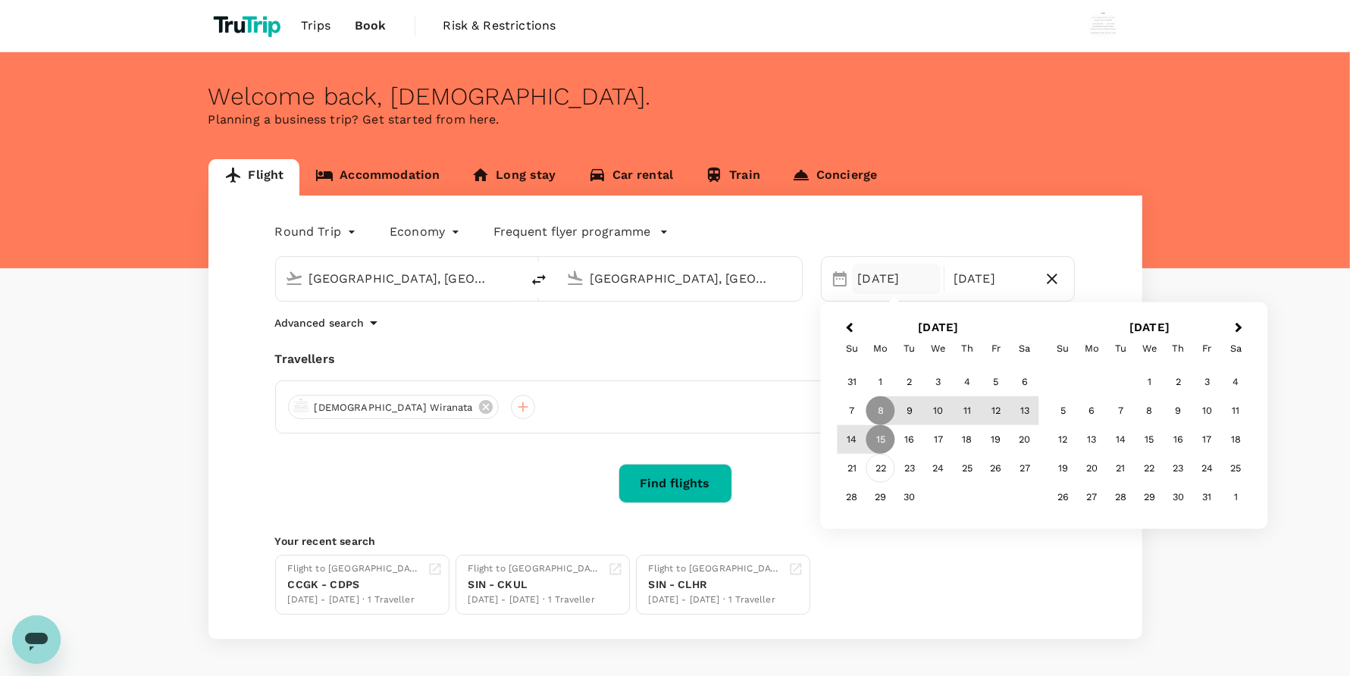
click at [884, 470] on div "22" at bounding box center [880, 468] width 29 height 29
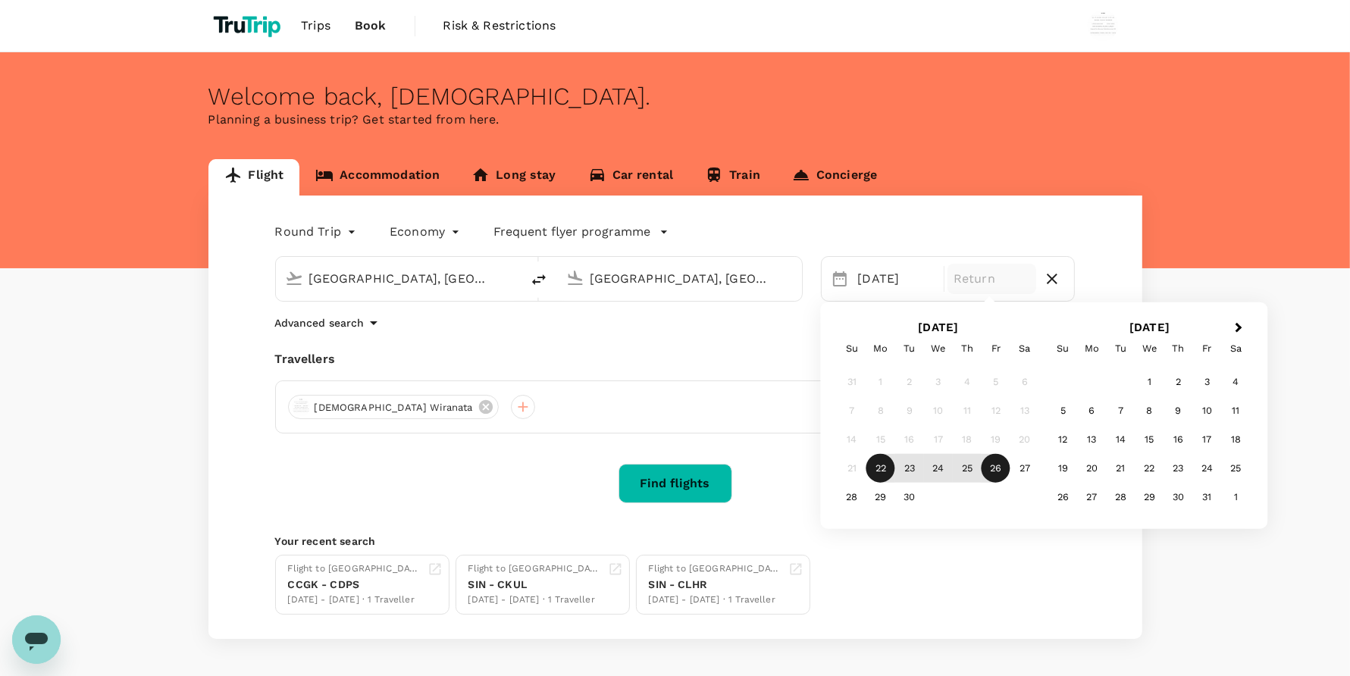
click at [1008, 478] on div "26" at bounding box center [996, 468] width 29 height 29
click at [697, 468] on button "Find flights" at bounding box center [676, 483] width 114 height 39
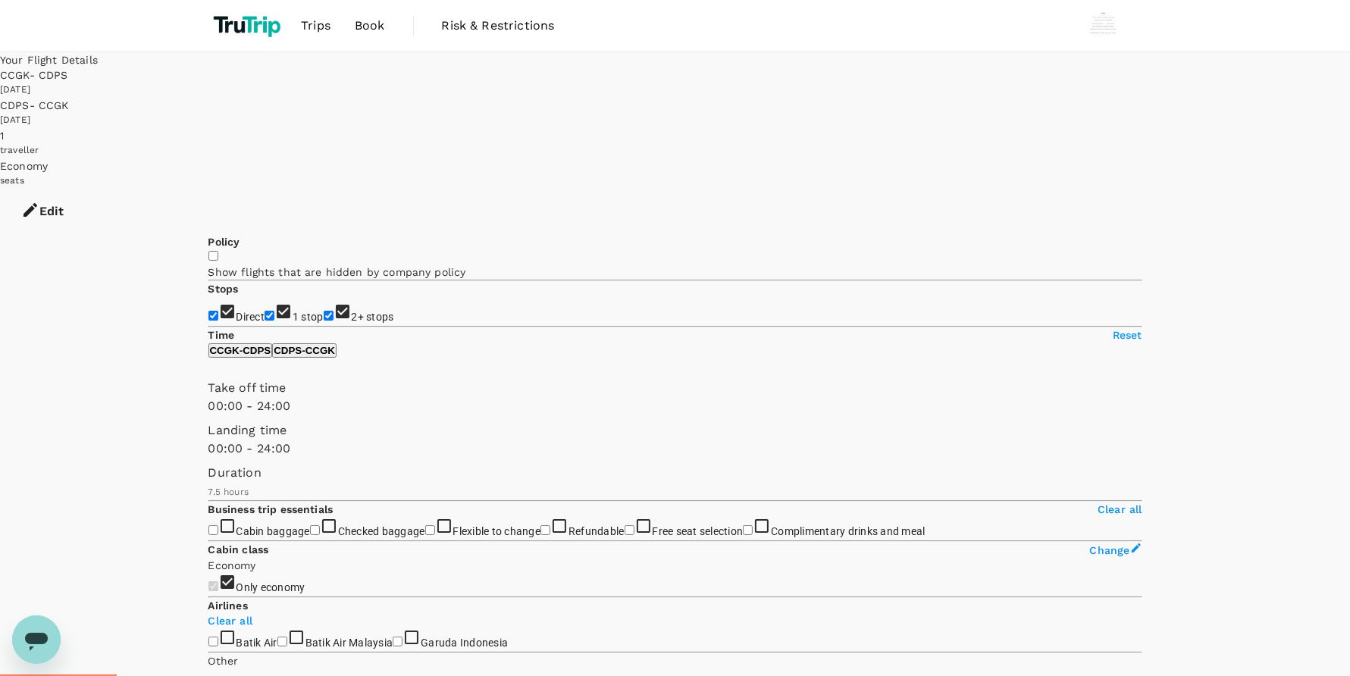
type input "960"
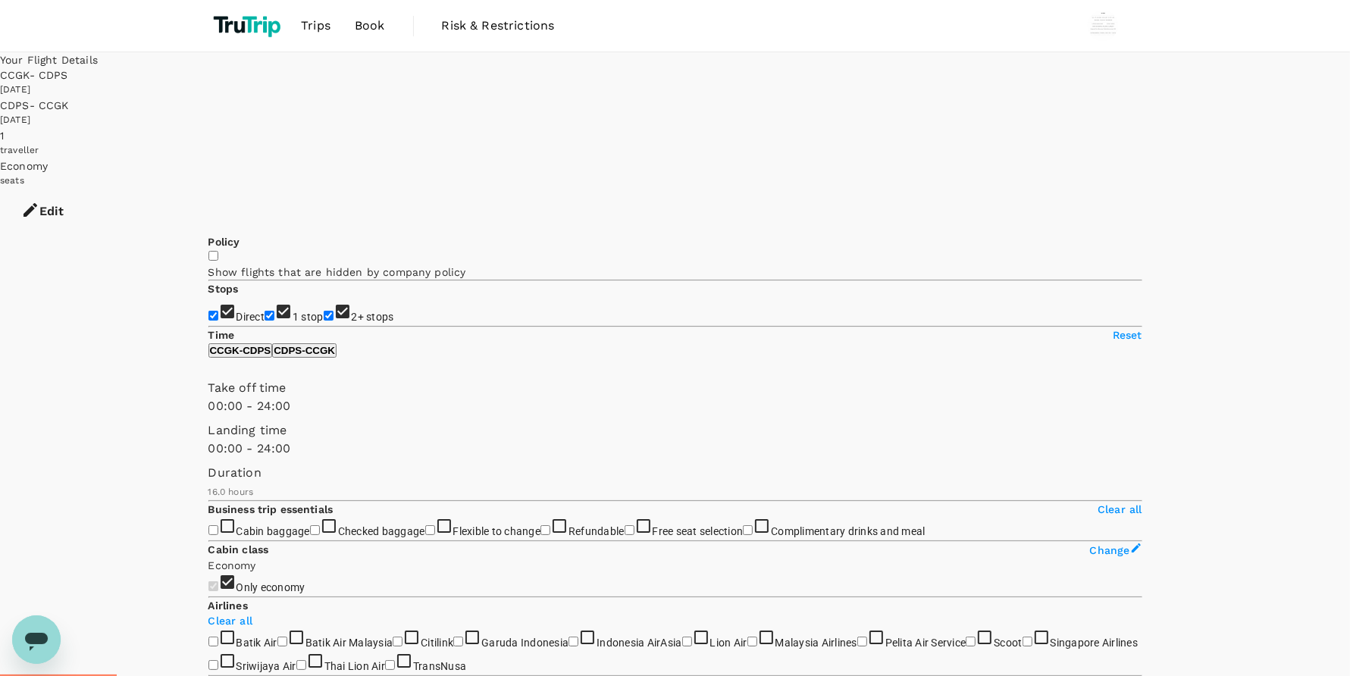
click at [384, 29] on link "Book" at bounding box center [370, 26] width 55 height 52
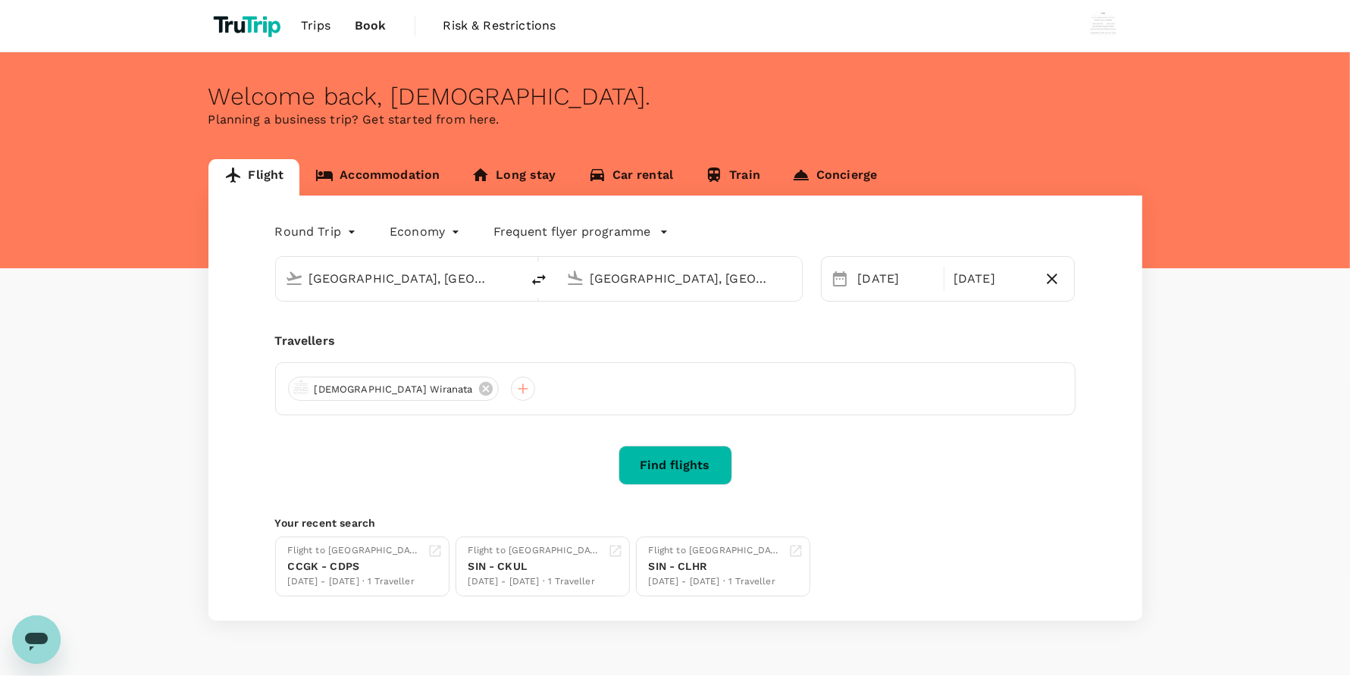
type input "[GEOGRAPHIC_DATA], [GEOGRAPHIC_DATA] (any)"
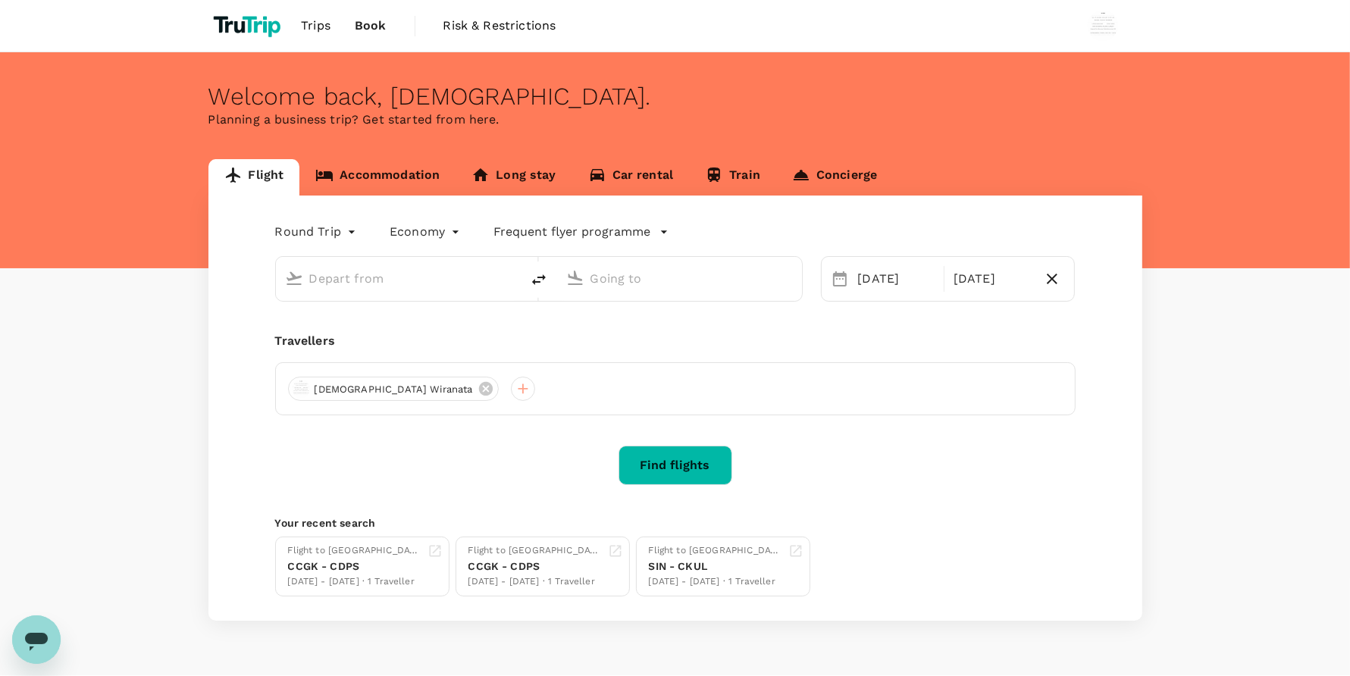
type input "[GEOGRAPHIC_DATA], [GEOGRAPHIC_DATA] (any)"
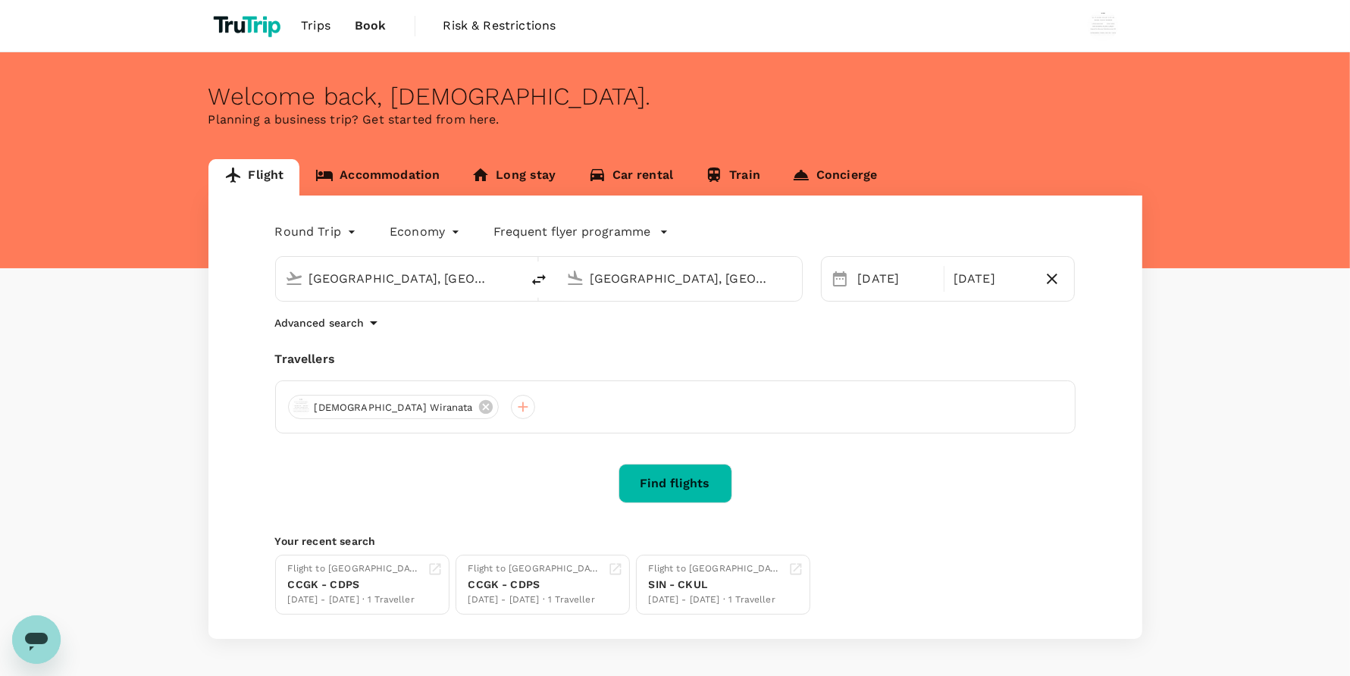
click at [99, 565] on div "Flight Accommodation Long stay Car rental Train Concierge Round Trip roundtrip …" at bounding box center [675, 399] width 1350 height 480
